Goal: Task Accomplishment & Management: Use online tool/utility

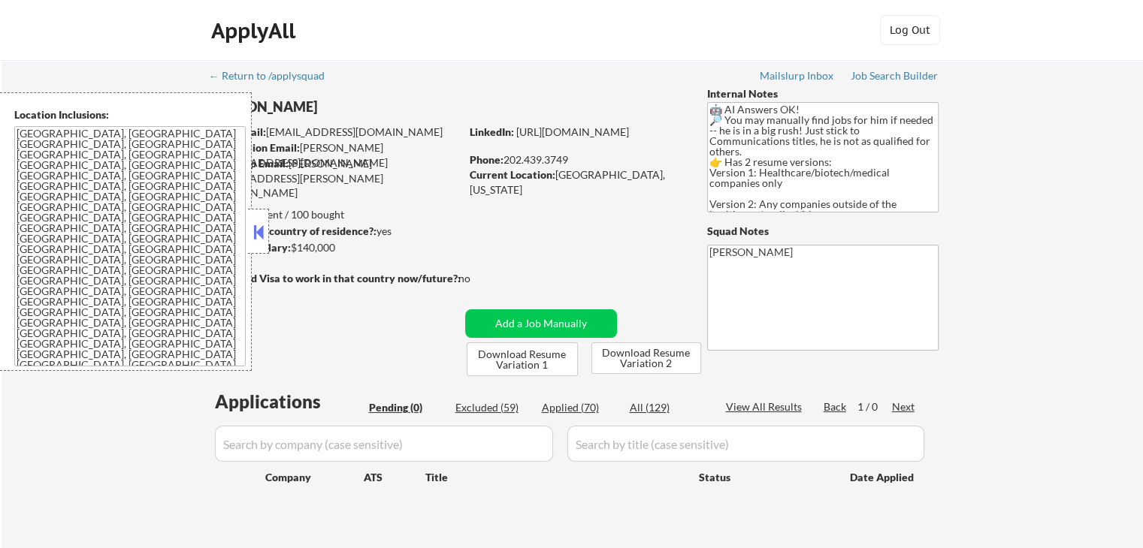
click at [264, 227] on button at bounding box center [258, 232] width 17 height 23
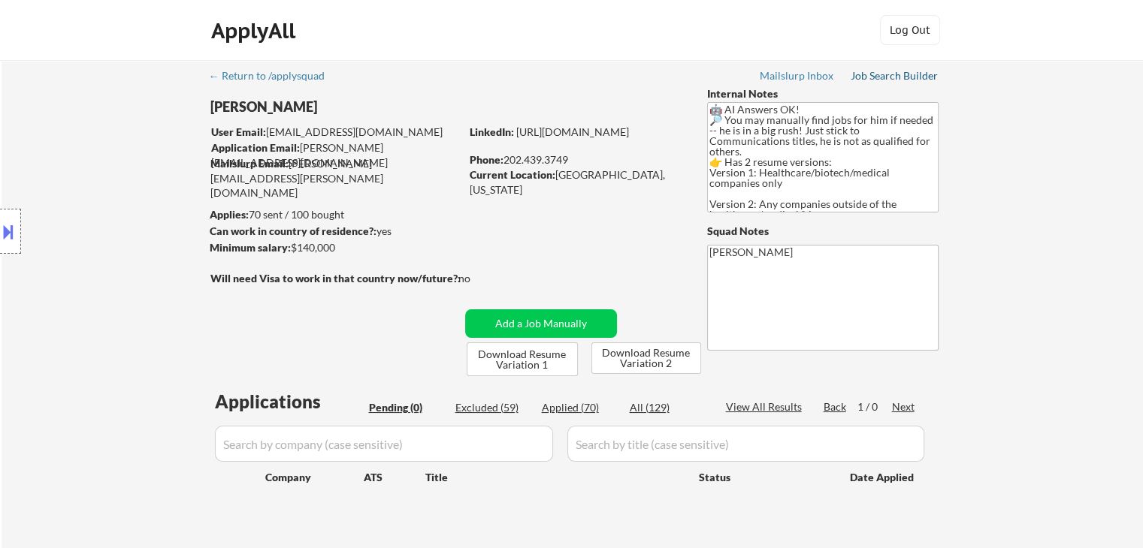
click at [878, 77] on div "Job Search Builder" at bounding box center [894, 76] width 88 height 11
click at [94, 254] on div "Location Inclusions: [GEOGRAPHIC_DATA], [GEOGRAPHIC_DATA] [GEOGRAPHIC_DATA], [G…" at bounding box center [134, 231] width 269 height 279
click at [94, 253] on div "Location Inclusions: [GEOGRAPHIC_DATA], [GEOGRAPHIC_DATA] [GEOGRAPHIC_DATA], [G…" at bounding box center [134, 231] width 269 height 279
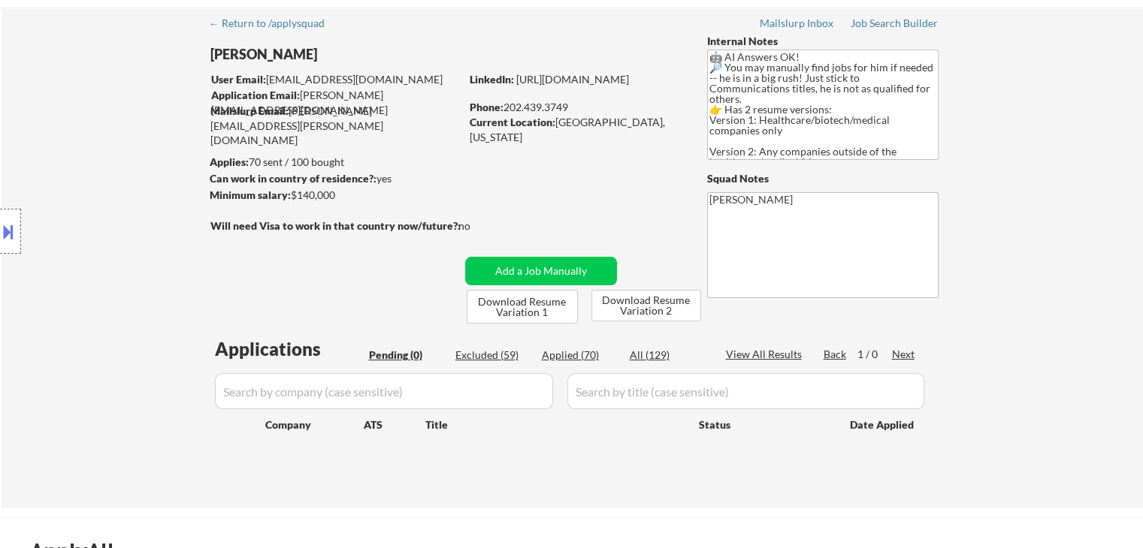
scroll to position [75, 0]
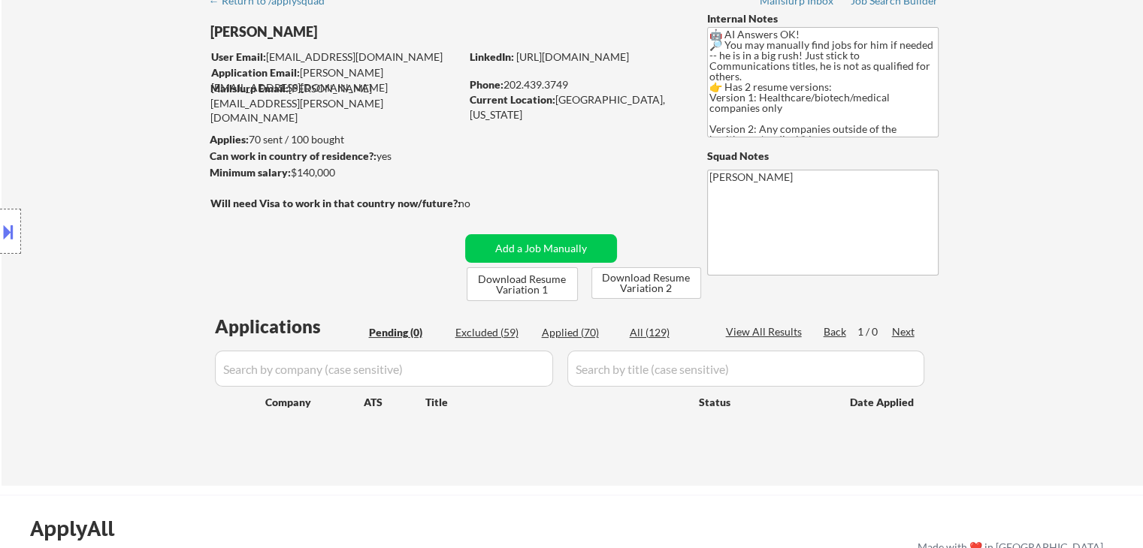
click at [148, 270] on div "Location Inclusions: [GEOGRAPHIC_DATA], [GEOGRAPHIC_DATA] [GEOGRAPHIC_DATA], [G…" at bounding box center [134, 231] width 269 height 279
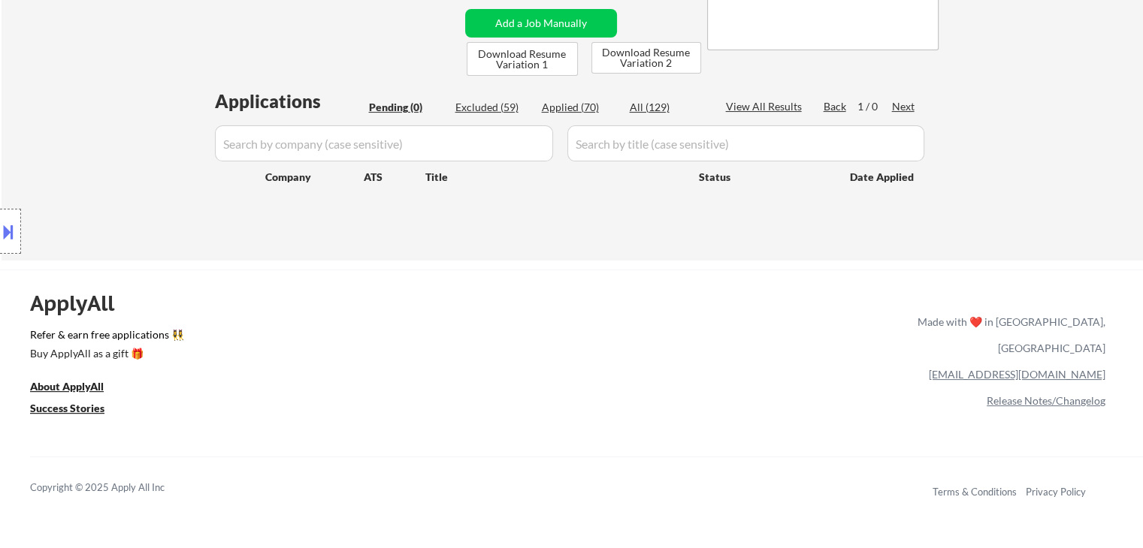
click at [103, 122] on div "Location Inclusions: [GEOGRAPHIC_DATA], [GEOGRAPHIC_DATA] [GEOGRAPHIC_DATA], [G…" at bounding box center [134, 231] width 269 height 279
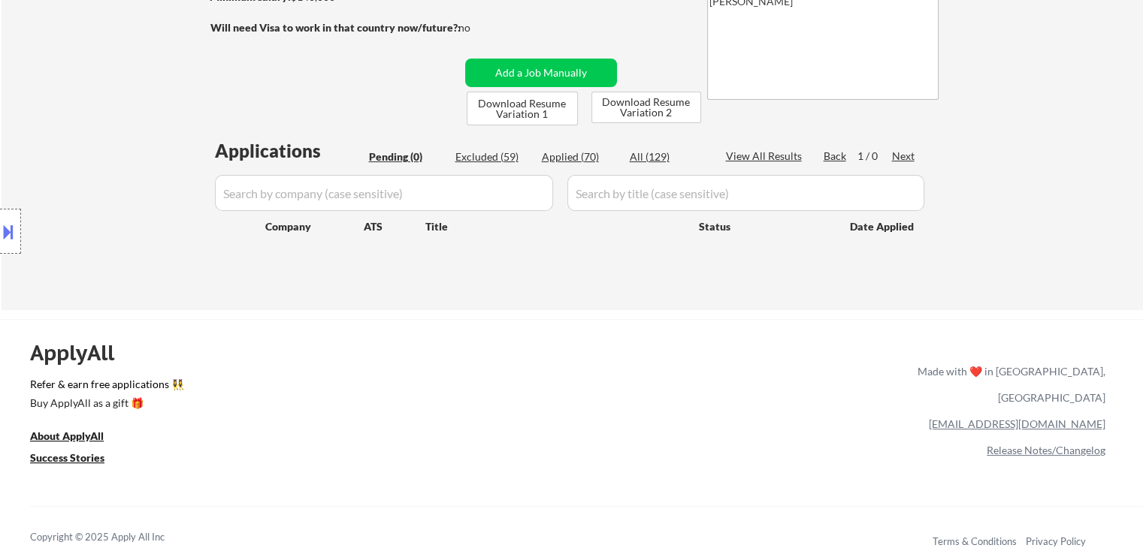
scroll to position [225, 0]
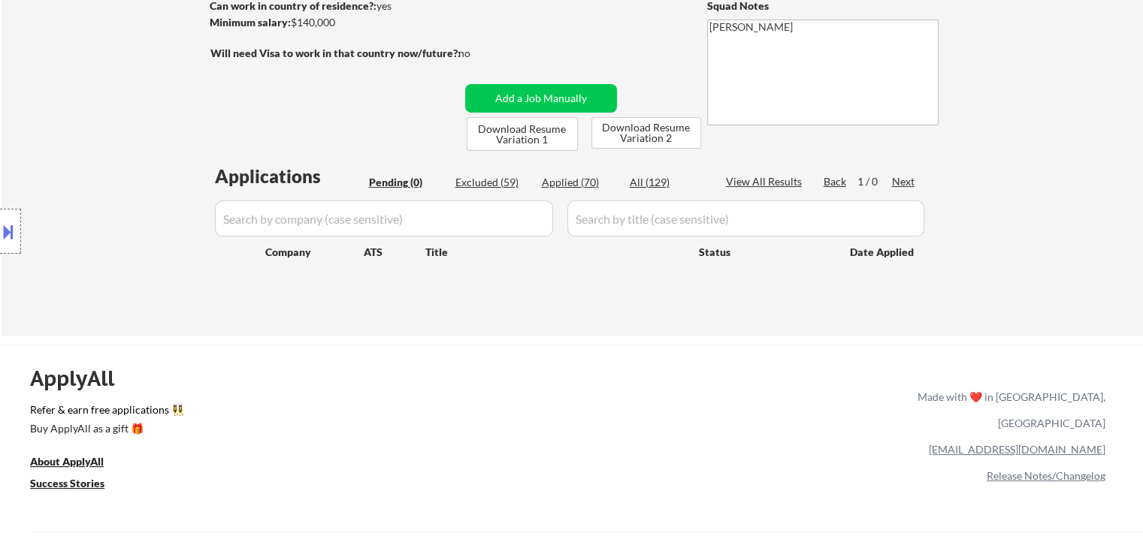
click at [55, 164] on div "Location Inclusions: [GEOGRAPHIC_DATA], [GEOGRAPHIC_DATA] [GEOGRAPHIC_DATA], [G…" at bounding box center [134, 231] width 269 height 279
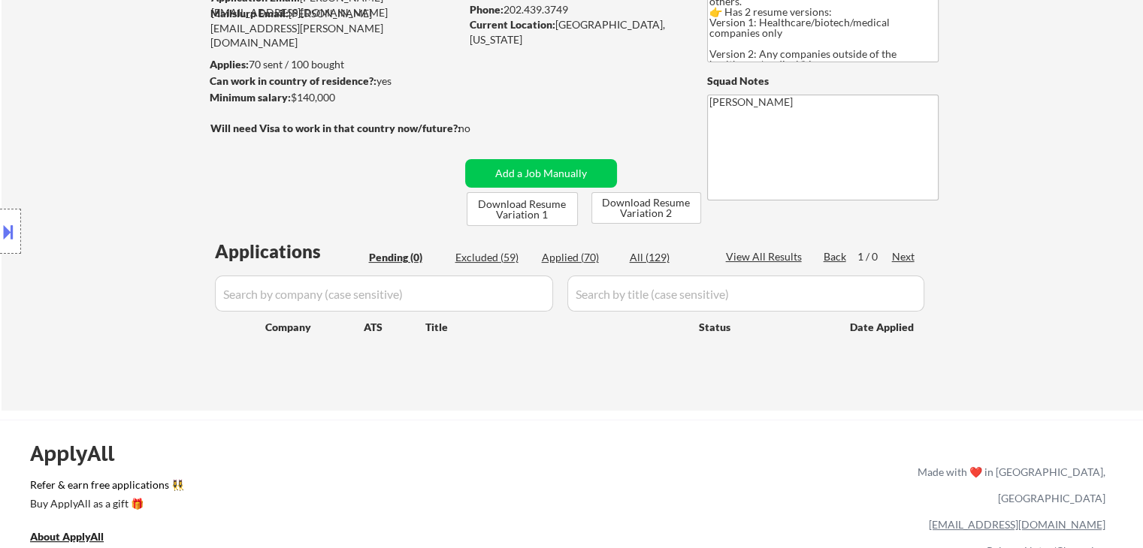
click at [55, 164] on div "Location Inclusions: [GEOGRAPHIC_DATA], [GEOGRAPHIC_DATA] [GEOGRAPHIC_DATA], [G…" at bounding box center [134, 231] width 269 height 279
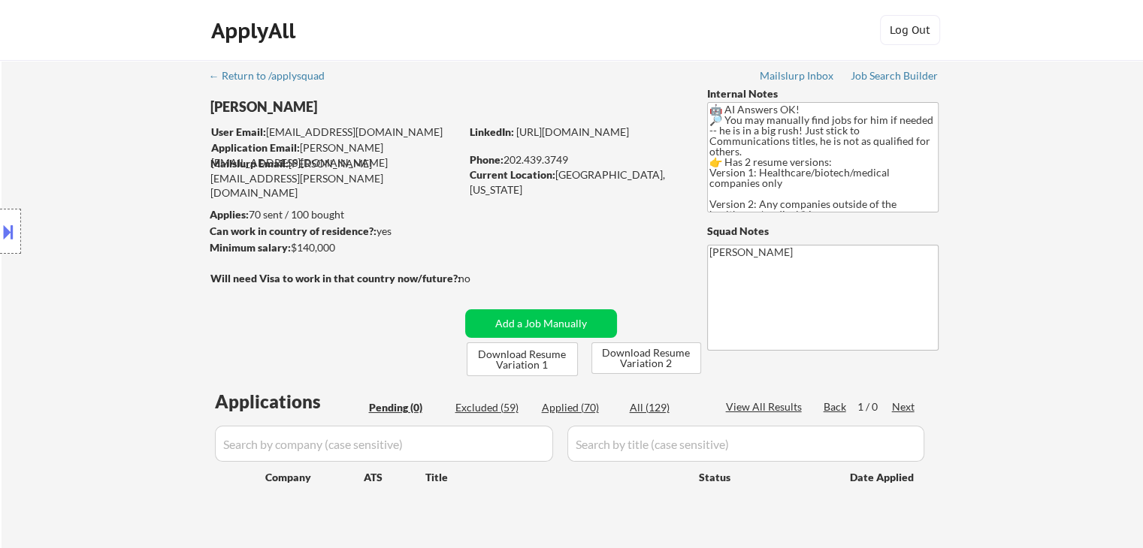
click at [55, 164] on div "Location Inclusions: [GEOGRAPHIC_DATA], [GEOGRAPHIC_DATA] [GEOGRAPHIC_DATA], [G…" at bounding box center [134, 231] width 269 height 279
click at [72, 174] on div "Location Inclusions: [GEOGRAPHIC_DATA], [GEOGRAPHIC_DATA] [GEOGRAPHIC_DATA], [G…" at bounding box center [134, 231] width 269 height 279
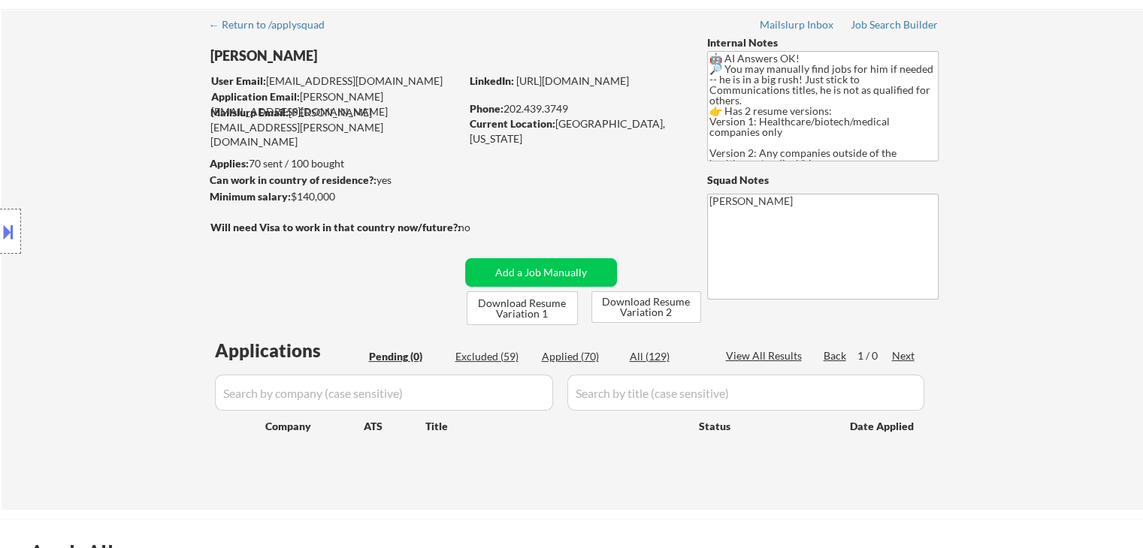
scroll to position [75, 0]
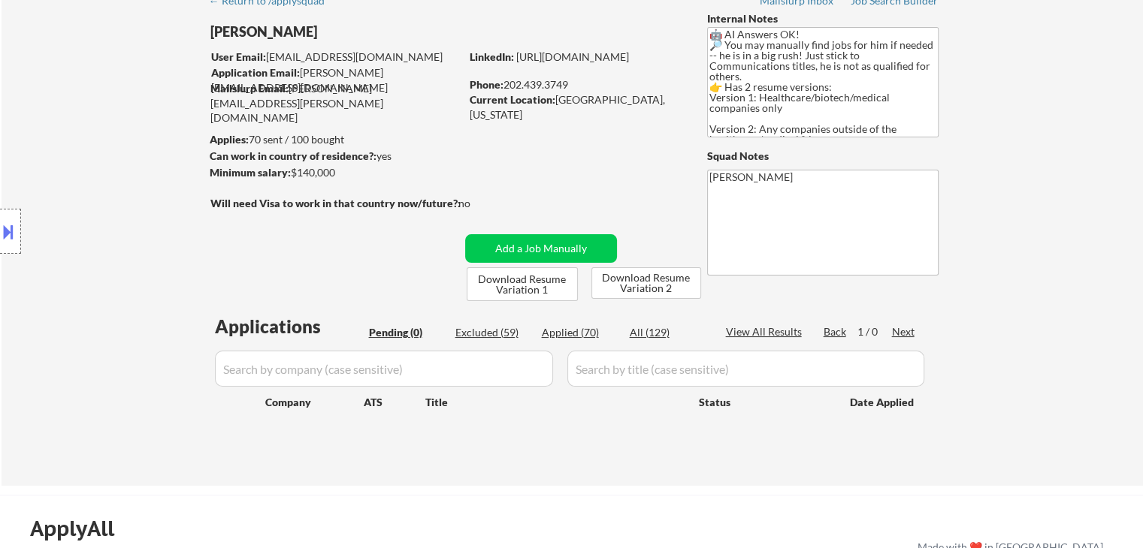
click at [72, 174] on div "Location Inclusions: [GEOGRAPHIC_DATA], [GEOGRAPHIC_DATA] [GEOGRAPHIC_DATA], [G…" at bounding box center [134, 231] width 269 height 279
click at [76, 176] on div "Location Inclusions: [GEOGRAPHIC_DATA], [GEOGRAPHIC_DATA] [GEOGRAPHIC_DATA], [G…" at bounding box center [134, 231] width 269 height 279
click at [77, 176] on div "Location Inclusions: [GEOGRAPHIC_DATA], [GEOGRAPHIC_DATA] [GEOGRAPHIC_DATA], [G…" at bounding box center [134, 231] width 269 height 279
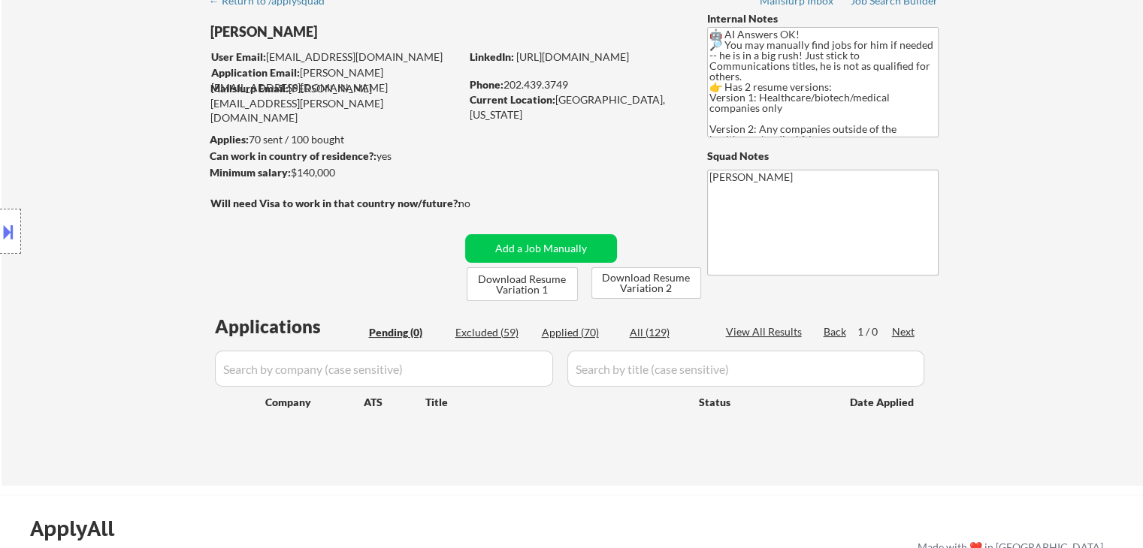
click at [77, 177] on div "Location Inclusions: [GEOGRAPHIC_DATA], [GEOGRAPHIC_DATA] [GEOGRAPHIC_DATA], [G…" at bounding box center [134, 231] width 269 height 279
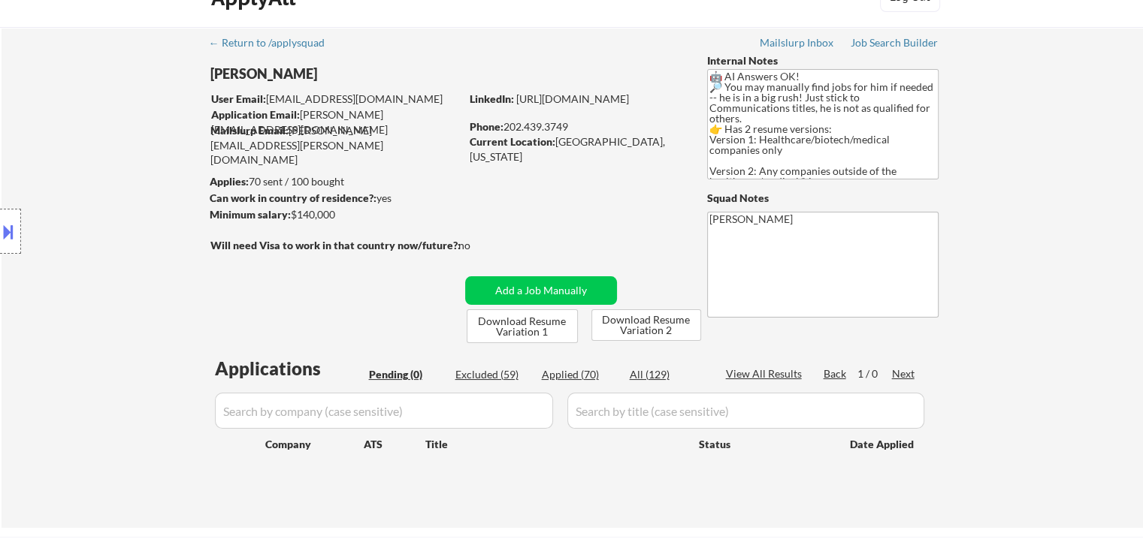
scroll to position [0, 0]
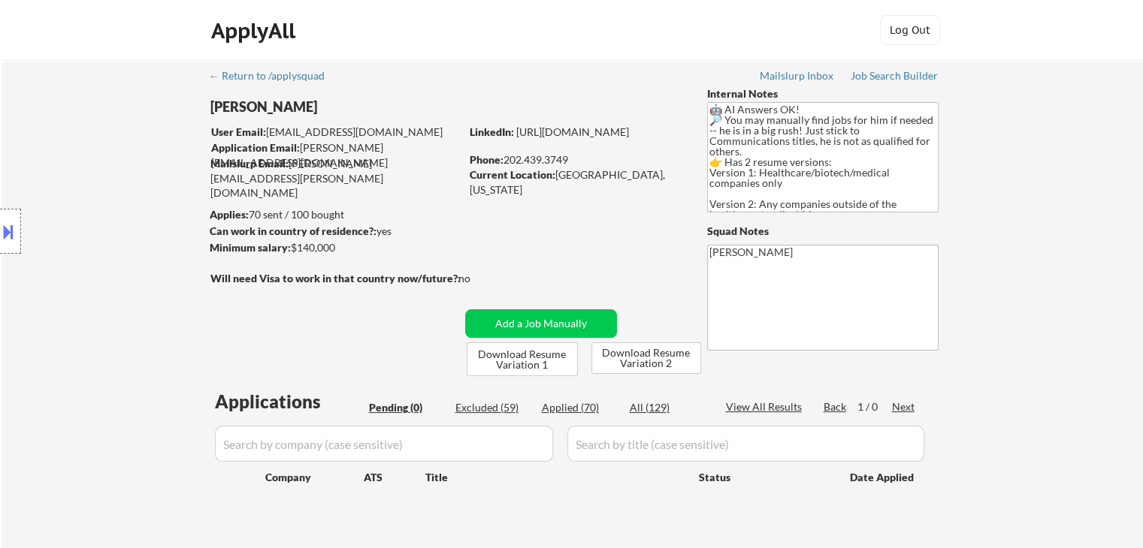
click at [92, 185] on div "Location Inclusions: [GEOGRAPHIC_DATA], [GEOGRAPHIC_DATA] [GEOGRAPHIC_DATA], [G…" at bounding box center [134, 231] width 269 height 279
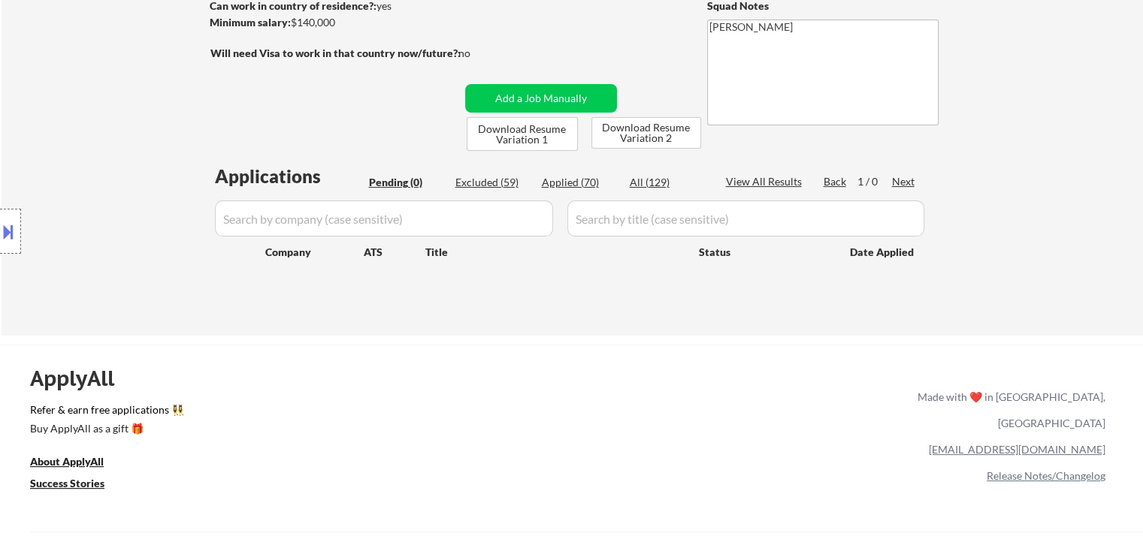
click at [90, 189] on div "Location Inclusions: [GEOGRAPHIC_DATA], [GEOGRAPHIC_DATA] [GEOGRAPHIC_DATA], [G…" at bounding box center [134, 231] width 269 height 279
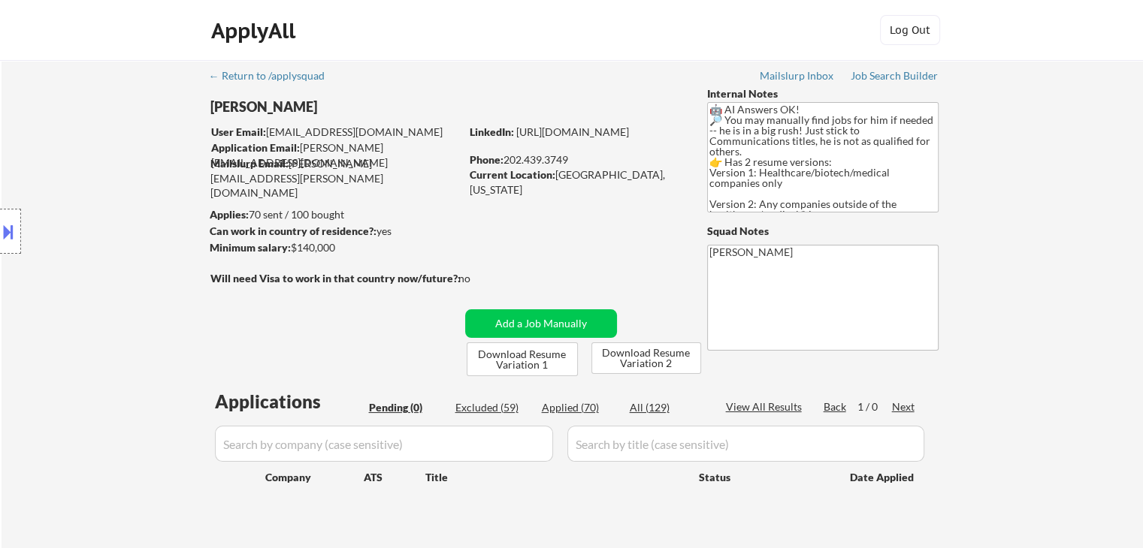
click at [90, 189] on div "Location Inclusions: [GEOGRAPHIC_DATA], [GEOGRAPHIC_DATA] [GEOGRAPHIC_DATA], [G…" at bounding box center [134, 231] width 269 height 279
click at [90, 190] on div "Location Inclusions: [GEOGRAPHIC_DATA], [GEOGRAPHIC_DATA] [GEOGRAPHIC_DATA], [G…" at bounding box center [134, 231] width 269 height 279
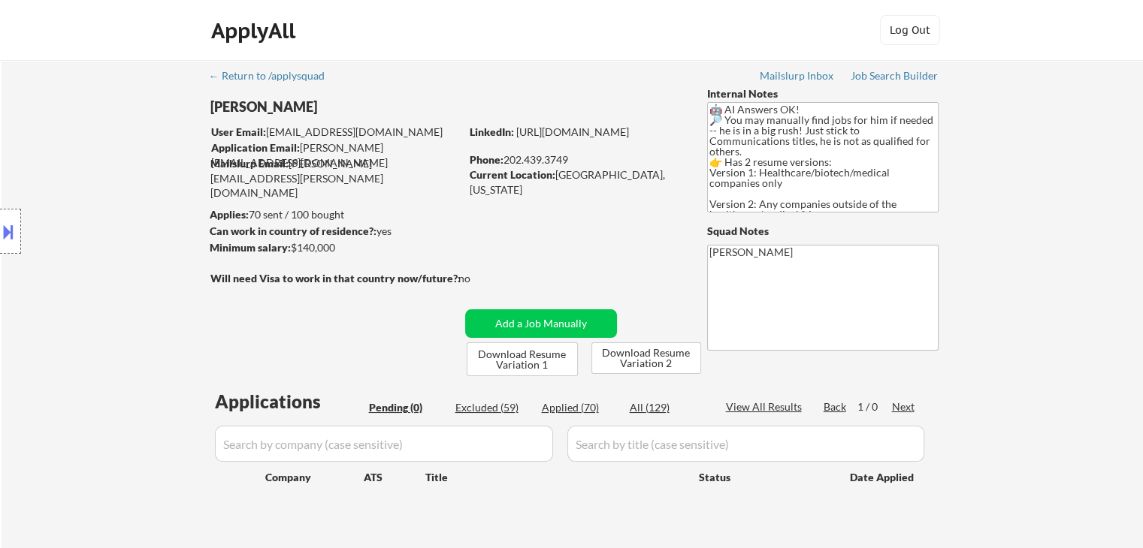
click at [107, 267] on div "Location Inclusions: [GEOGRAPHIC_DATA], [GEOGRAPHIC_DATA] [GEOGRAPHIC_DATA], [G…" at bounding box center [134, 231] width 269 height 279
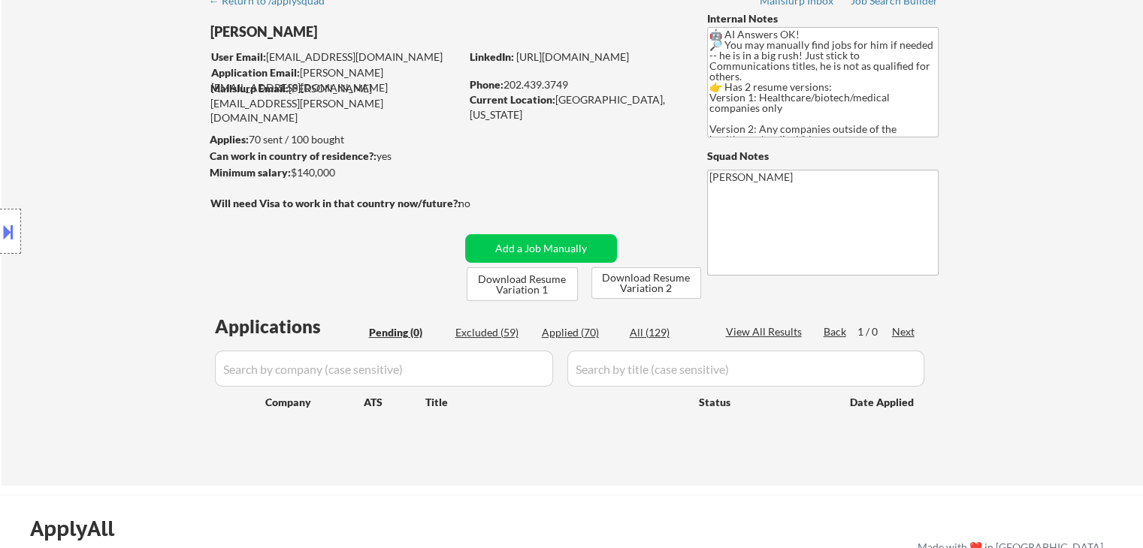
click at [107, 267] on div "Location Inclusions: [GEOGRAPHIC_DATA], [GEOGRAPHIC_DATA] [GEOGRAPHIC_DATA], [G…" at bounding box center [134, 231] width 269 height 279
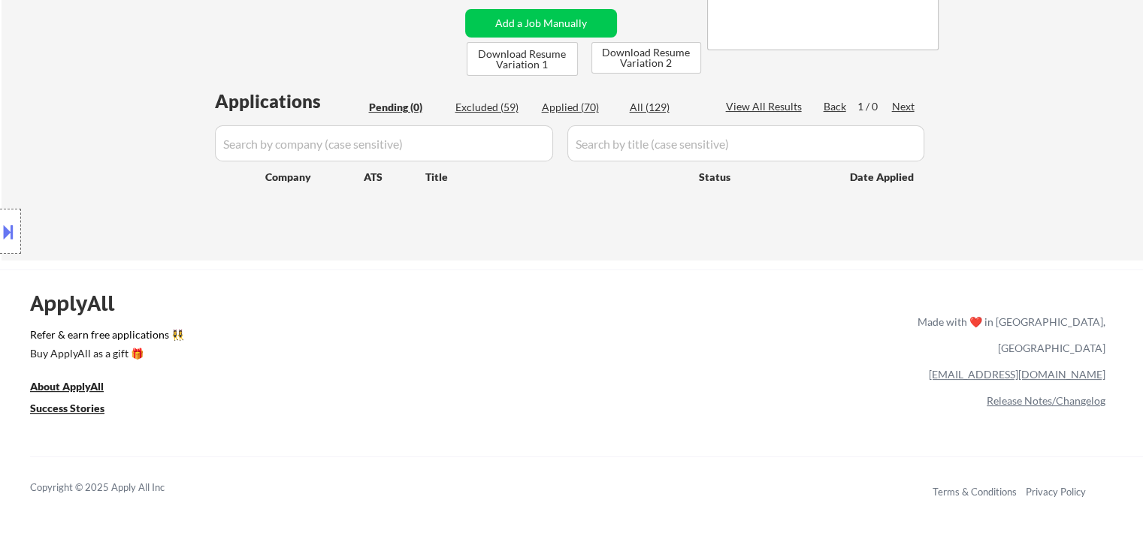
click at [144, 252] on div "Location Inclusions: [GEOGRAPHIC_DATA], [GEOGRAPHIC_DATA] [GEOGRAPHIC_DATA], [G…" at bounding box center [134, 231] width 269 height 279
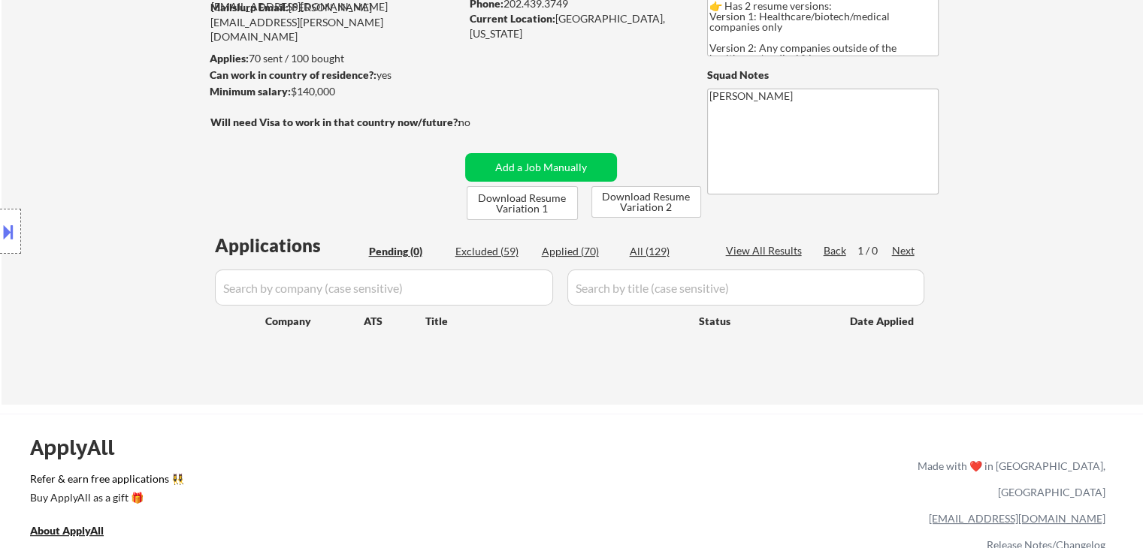
scroll to position [75, 0]
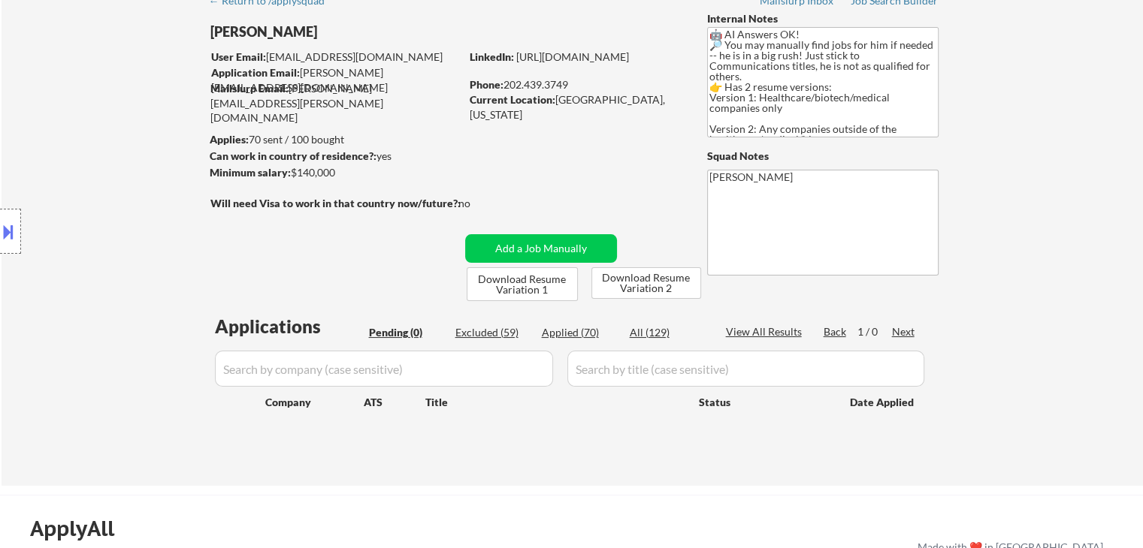
click at [125, 165] on div "Location Inclusions: [GEOGRAPHIC_DATA], [GEOGRAPHIC_DATA] [GEOGRAPHIC_DATA], [G…" at bounding box center [134, 231] width 269 height 279
click at [126, 165] on div "Location Inclusions: [GEOGRAPHIC_DATA], [GEOGRAPHIC_DATA] [GEOGRAPHIC_DATA], [G…" at bounding box center [134, 231] width 269 height 279
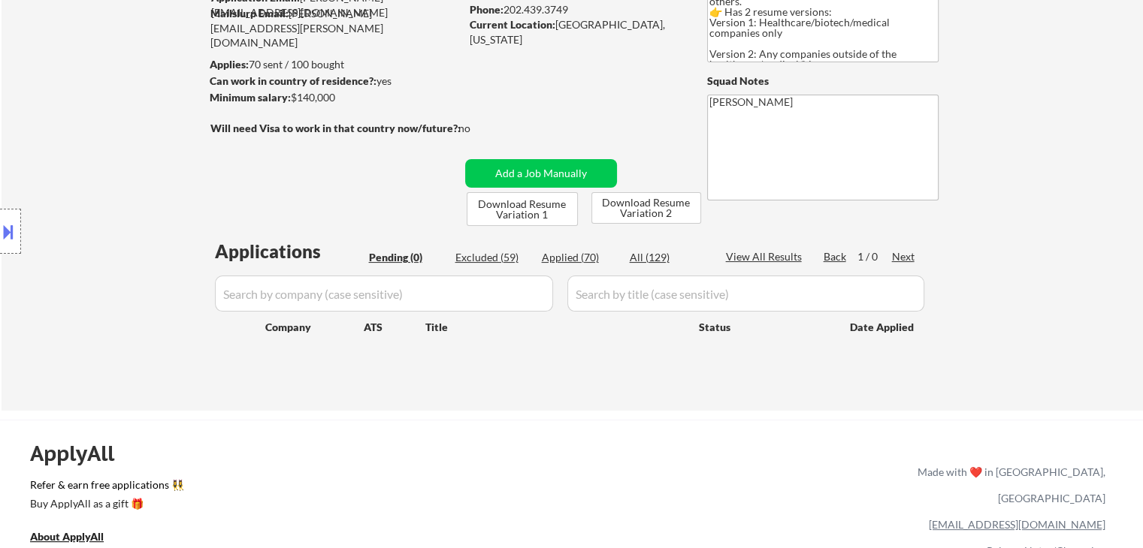
click at [126, 165] on div "Location Inclusions: [GEOGRAPHIC_DATA], [GEOGRAPHIC_DATA] [GEOGRAPHIC_DATA], [G…" at bounding box center [134, 231] width 269 height 279
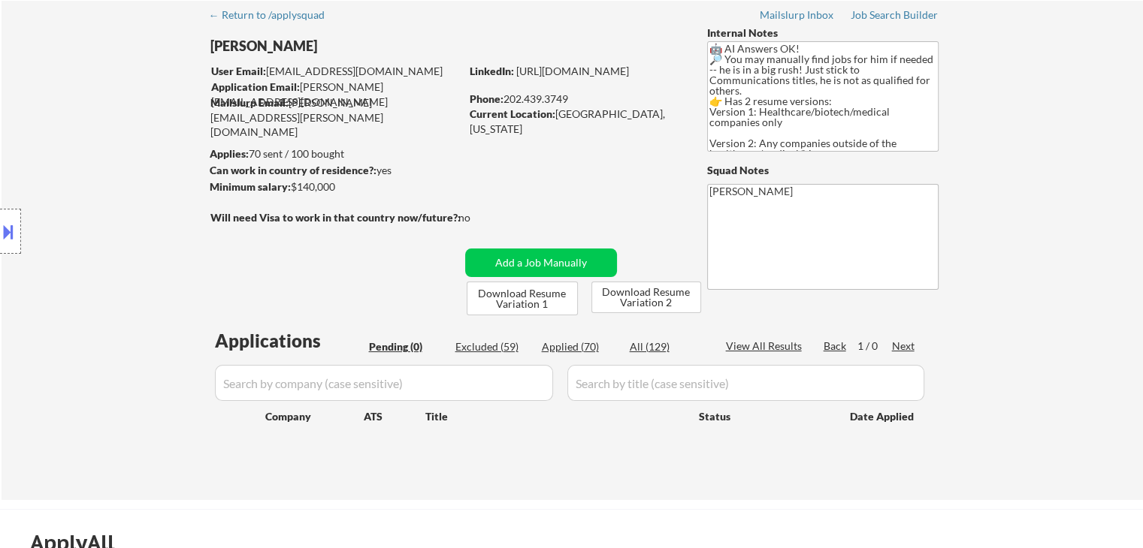
scroll to position [0, 0]
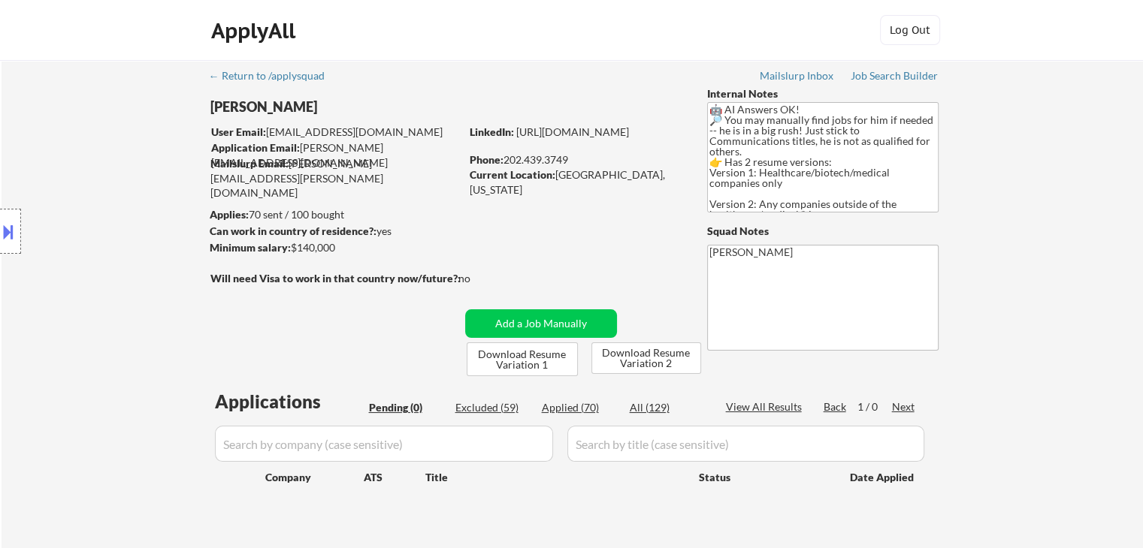
click at [126, 166] on div "Location Inclusions: [GEOGRAPHIC_DATA], [GEOGRAPHIC_DATA] [GEOGRAPHIC_DATA], [G…" at bounding box center [134, 231] width 269 height 279
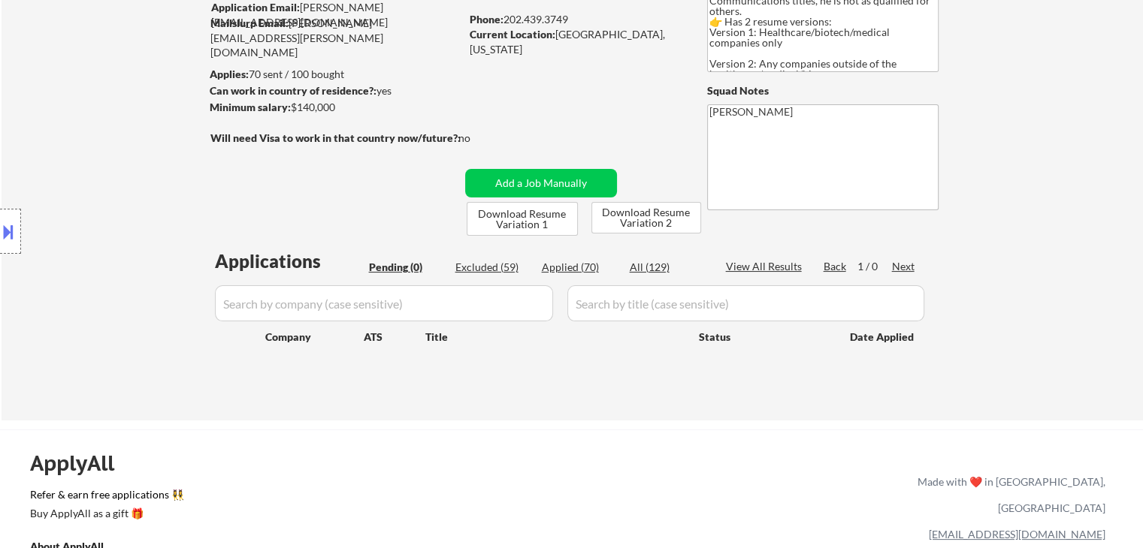
scroll to position [75, 0]
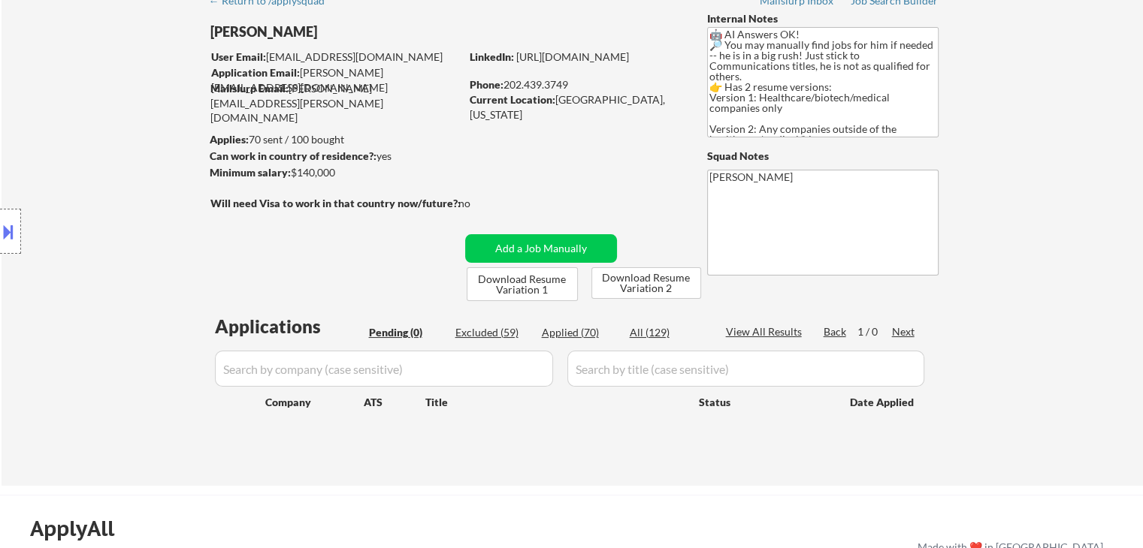
click at [100, 195] on div "Location Inclusions: [GEOGRAPHIC_DATA], [GEOGRAPHIC_DATA] [GEOGRAPHIC_DATA], [G…" at bounding box center [134, 231] width 269 height 279
click at [97, 138] on div "Location Inclusions: [GEOGRAPHIC_DATA], [GEOGRAPHIC_DATA] [GEOGRAPHIC_DATA], [G…" at bounding box center [134, 231] width 269 height 279
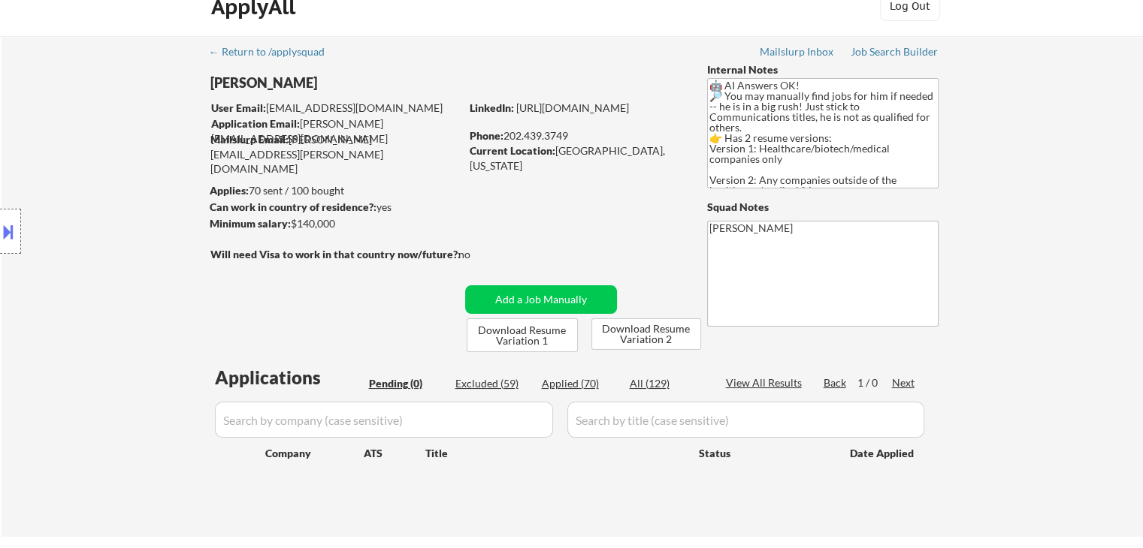
scroll to position [0, 0]
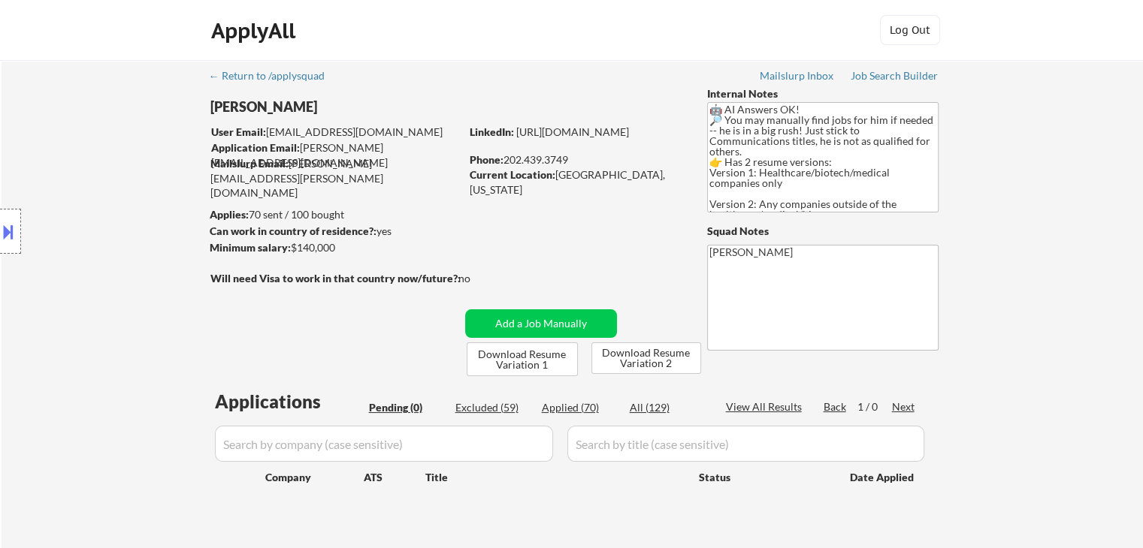
click at [97, 138] on div "Location Inclusions: [GEOGRAPHIC_DATA], [GEOGRAPHIC_DATA] [GEOGRAPHIC_DATA], [G…" at bounding box center [134, 231] width 269 height 279
click at [146, 207] on div "Location Inclusions: [GEOGRAPHIC_DATA], [GEOGRAPHIC_DATA] [GEOGRAPHIC_DATA], [G…" at bounding box center [134, 231] width 269 height 279
click at [144, 205] on div "Location Inclusions: [GEOGRAPHIC_DATA], [GEOGRAPHIC_DATA] [GEOGRAPHIC_DATA], [G…" at bounding box center [134, 231] width 269 height 279
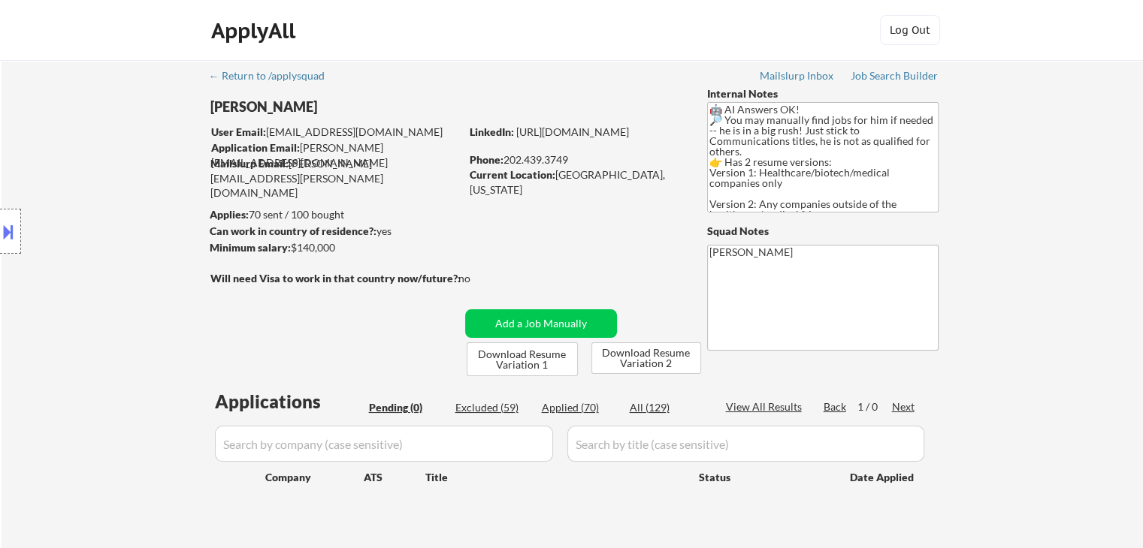
click at [144, 205] on div "Location Inclusions: [GEOGRAPHIC_DATA], [GEOGRAPHIC_DATA] [GEOGRAPHIC_DATA], [G…" at bounding box center [134, 231] width 269 height 279
click at [144, 206] on div "Location Inclusions: [GEOGRAPHIC_DATA], [GEOGRAPHIC_DATA] [GEOGRAPHIC_DATA], [G…" at bounding box center [134, 231] width 269 height 279
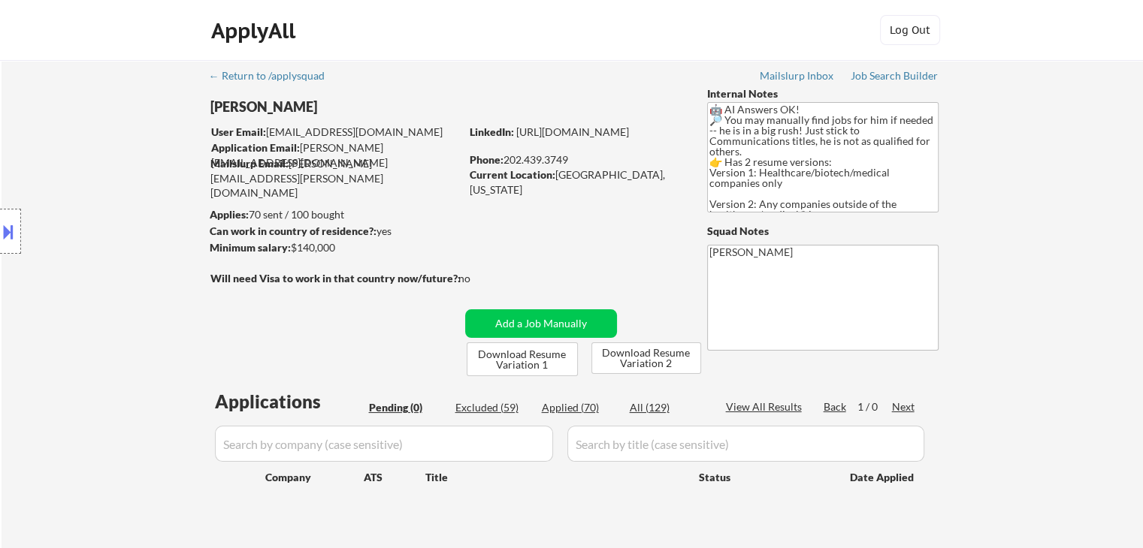
click at [144, 206] on div "Location Inclusions: [GEOGRAPHIC_DATA], [GEOGRAPHIC_DATA] [GEOGRAPHIC_DATA], [G…" at bounding box center [134, 231] width 269 height 279
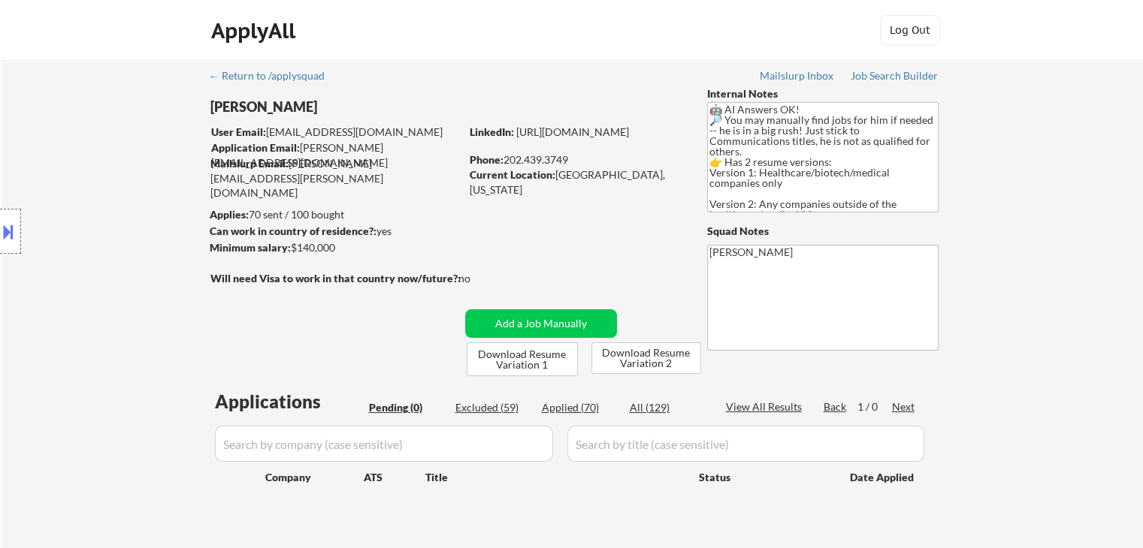
click at [144, 206] on div "Location Inclusions: [GEOGRAPHIC_DATA], [GEOGRAPHIC_DATA] [GEOGRAPHIC_DATA], [G…" at bounding box center [134, 231] width 269 height 279
drag, startPoint x: 47, startPoint y: 119, endPoint x: 73, endPoint y: 110, distance: 27.8
click at [46, 118] on div "Location Inclusions: [GEOGRAPHIC_DATA], [GEOGRAPHIC_DATA] [GEOGRAPHIC_DATA], [G…" at bounding box center [134, 231] width 269 height 279
